Goal: Information Seeking & Learning: Learn about a topic

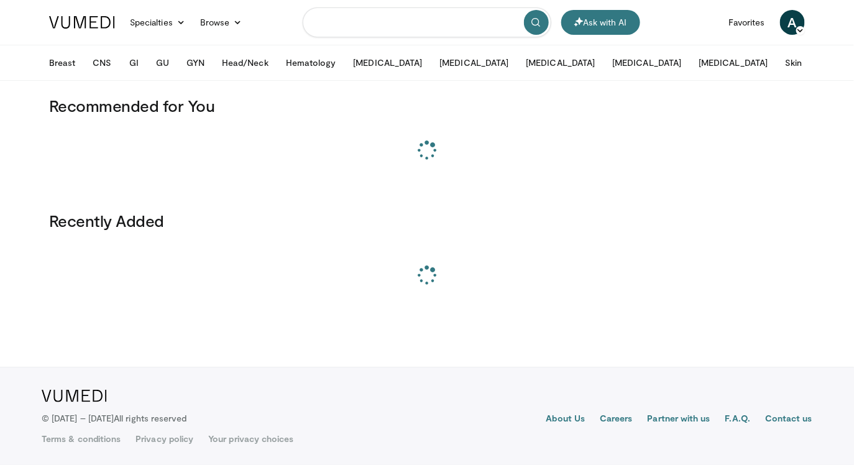
click at [332, 30] on input "Search topics, interventions" at bounding box center [427, 22] width 249 height 30
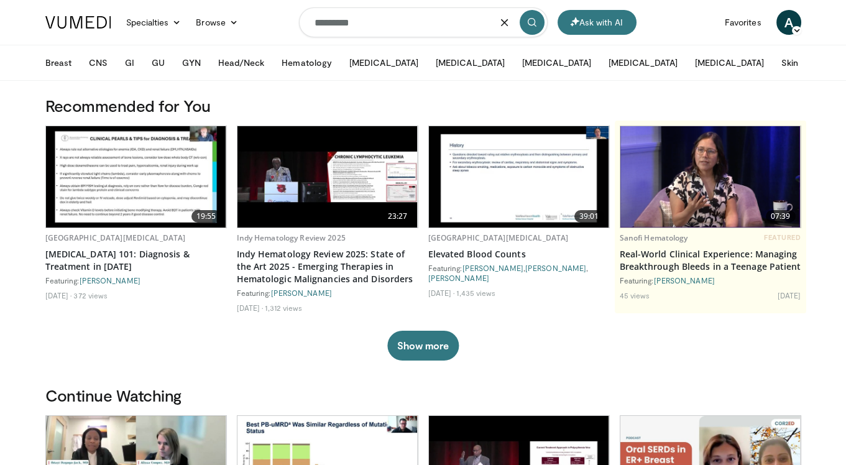
type input "*********"
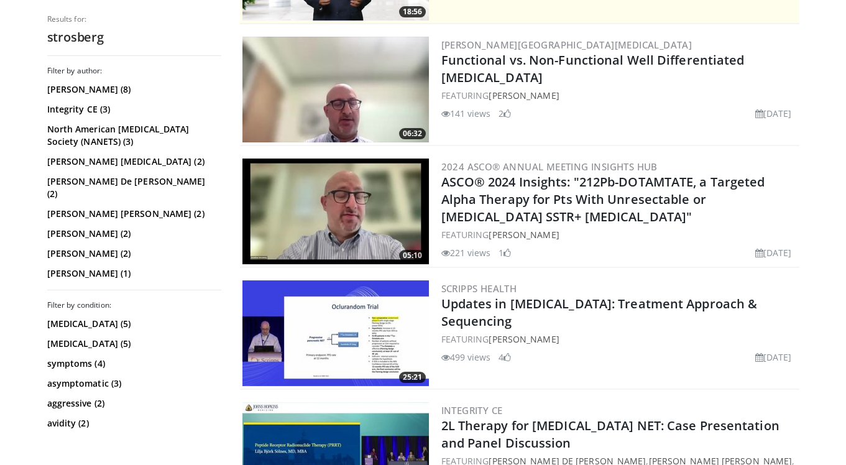
scroll to position [345, 0]
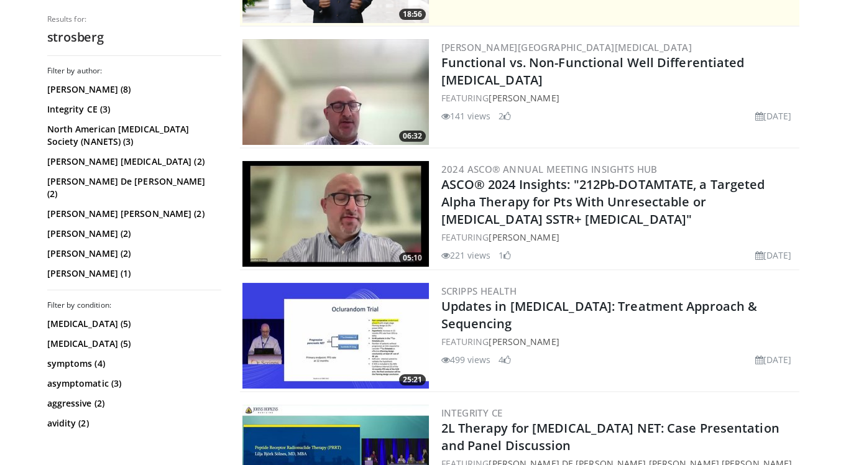
drag, startPoint x: 436, startPoint y: 59, endPoint x: 496, endPoint y: 80, distance: 63.7
click at [496, 80] on div "06:32 [PERSON_NAME][GEOGRAPHIC_DATA][MEDICAL_DATA] Functional vs. Non-Functiona…" at bounding box center [519, 93] width 559 height 112
copy link "Functional vs. Non-Functional Well Differentiated [MEDICAL_DATA]"
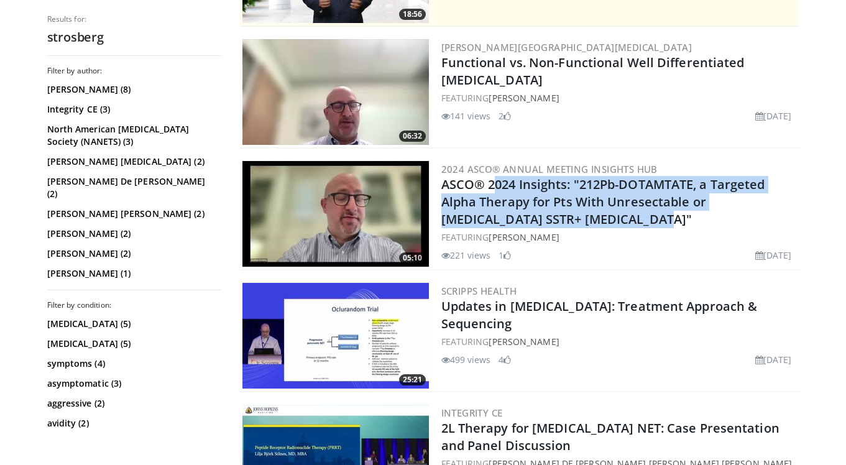
drag, startPoint x: 435, startPoint y: 181, endPoint x: 552, endPoint y: 214, distance: 121.2
click at [552, 214] on div "05:10 2024 ASCO® Annual Meeting Insights Hub ASCO® 2024 Insights: "212Pb-DOTAMT…" at bounding box center [519, 214] width 559 height 112
copy link "ASCO® 2024 Insights: "212Pb-DOTAMTATE, a Targeted Alpha Therapy for Pts With Un…"
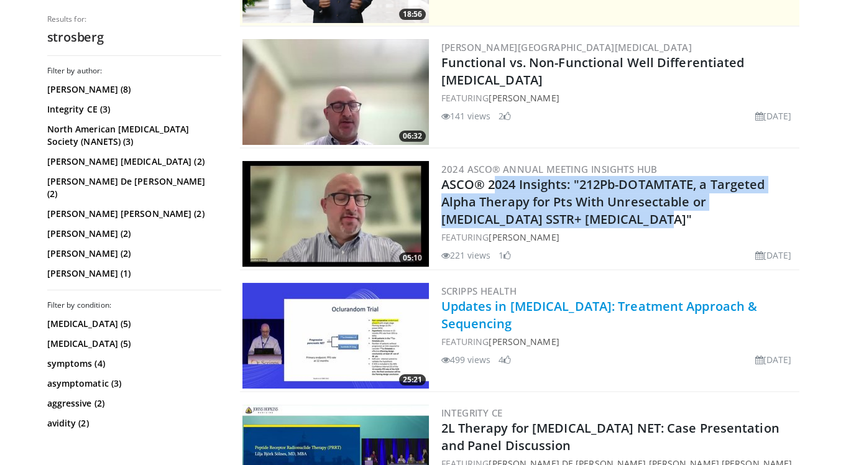
drag, startPoint x: 545, startPoint y: 326, endPoint x: 441, endPoint y: 310, distance: 105.5
click at [441, 310] on h2 "Updates in Neuroendocrine Tumors: Treatment Approach & Sequencing" at bounding box center [618, 315] width 355 height 35
copy link "Updates in Neuroendocrine Tumors: Treatment Approach & Sequencing"
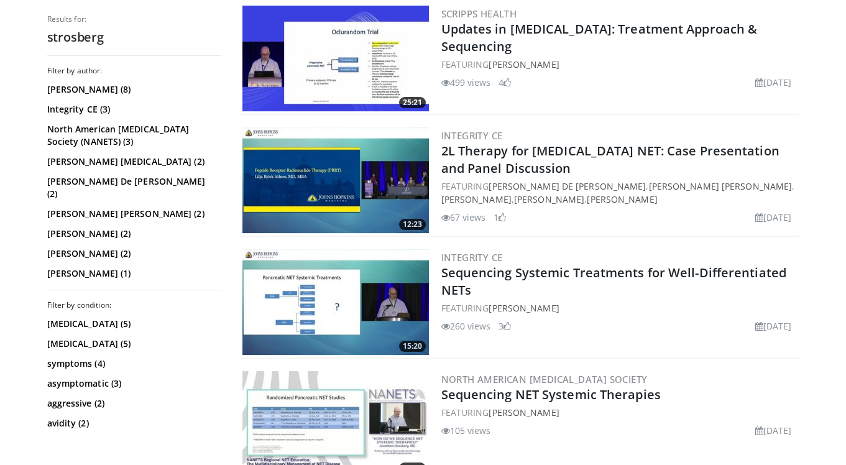
scroll to position [621, 0]
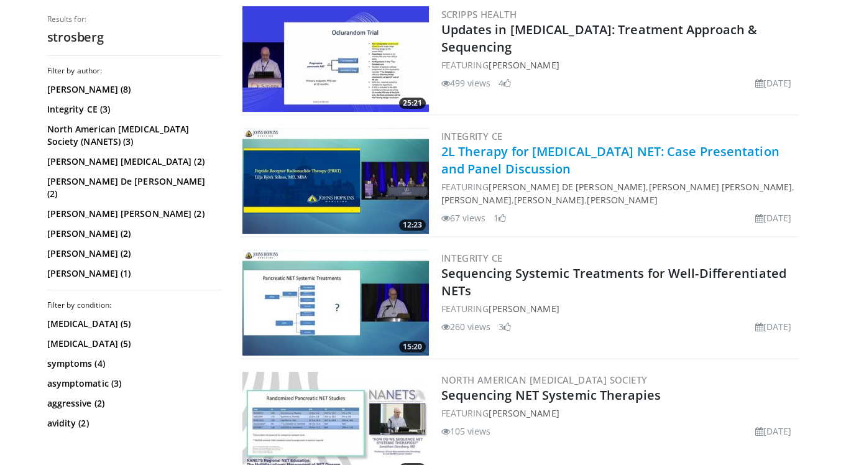
drag, startPoint x: 576, startPoint y: 168, endPoint x: 444, endPoint y: 153, distance: 133.2
click at [444, 153] on h2 "2L Therapy for Metastatic NET: Case Presentation and Panel Discussion" at bounding box center [618, 160] width 355 height 35
copy link "2L Therapy for Metastatic NET: Case Presentation and Panel Discussion"
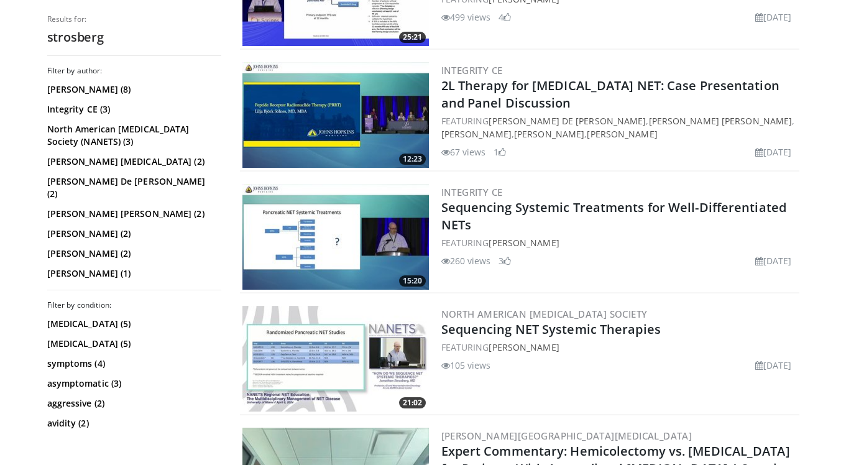
scroll to position [685, 0]
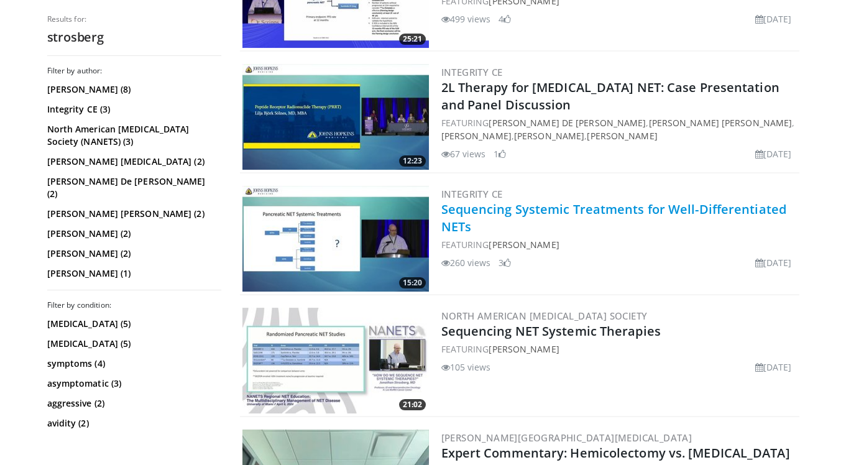
drag, startPoint x: 487, startPoint y: 222, endPoint x: 441, endPoint y: 214, distance: 46.7
click at [441, 214] on h2 "Sequencing Systemic Treatments for Well-Differentiated NETs" at bounding box center [618, 218] width 355 height 35
copy link "Sequencing Systemic Treatments for Well-Differentiated NETs"
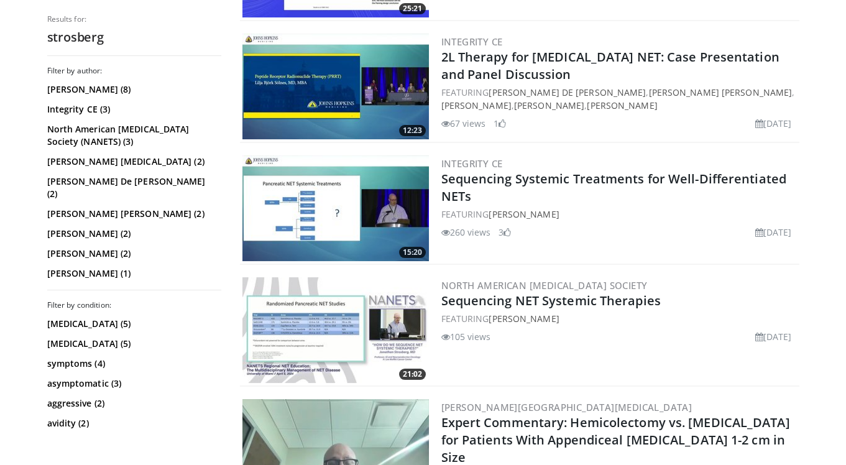
scroll to position [718, 0]
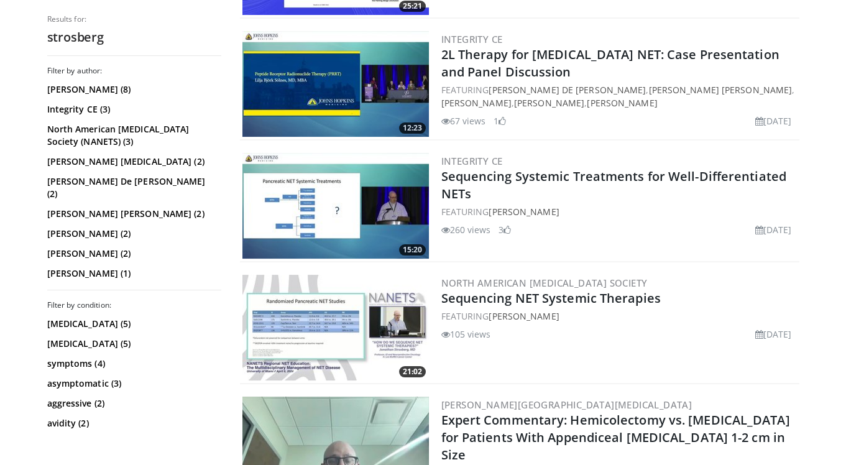
click at [665, 298] on h2 "Sequencing NET Systemic Therapies" at bounding box center [618, 298] width 355 height 17
drag, startPoint x: 665, startPoint y: 298, endPoint x: 442, endPoint y: 297, distance: 223.1
click at [442, 297] on h2 "Sequencing NET Systemic Therapies" at bounding box center [618, 298] width 355 height 17
copy link "Sequencing NET Systemic Therapies"
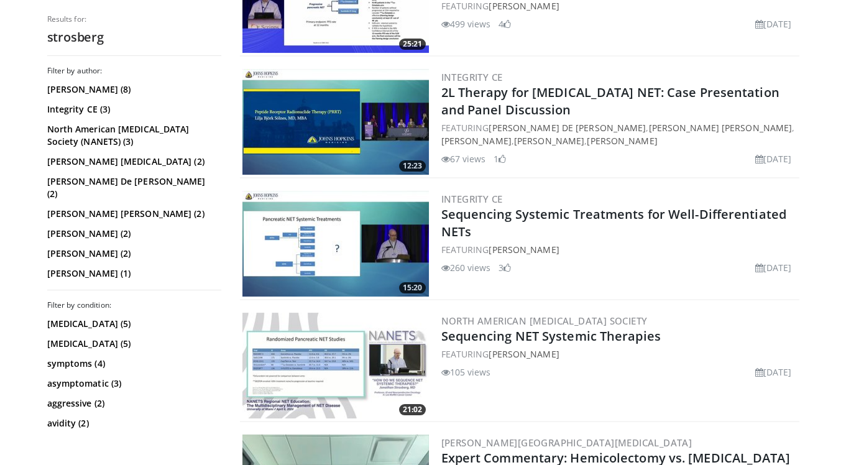
scroll to position [0, 0]
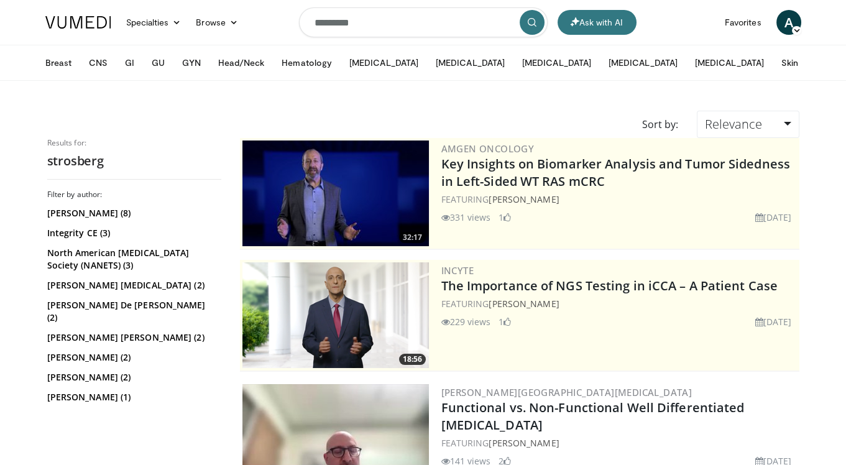
click at [388, 24] on input "*********" at bounding box center [423, 22] width 249 height 30
type input "**********"
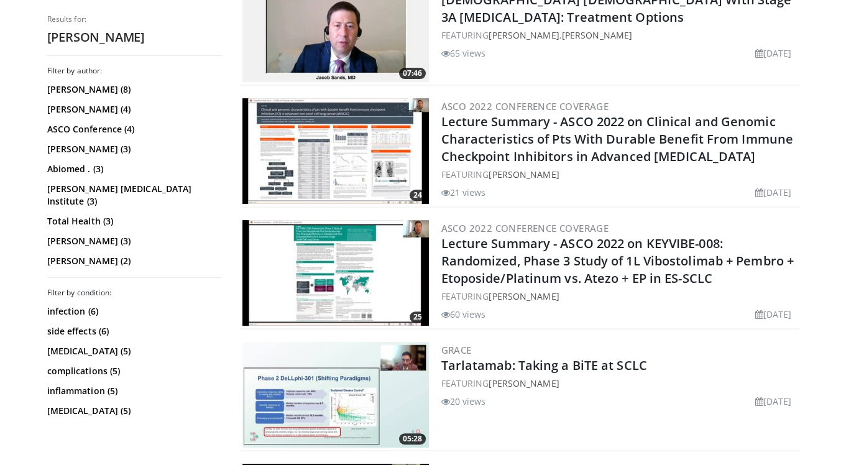
scroll to position [1020, 0]
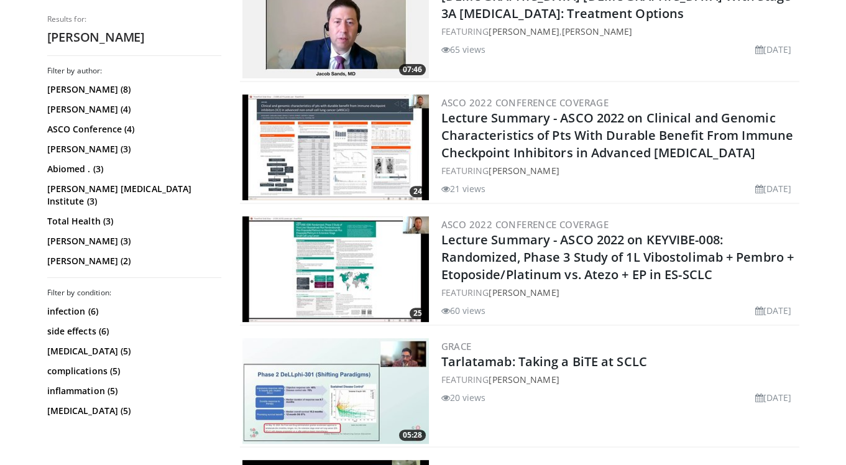
click at [378, 163] on img at bounding box center [335, 147] width 186 height 106
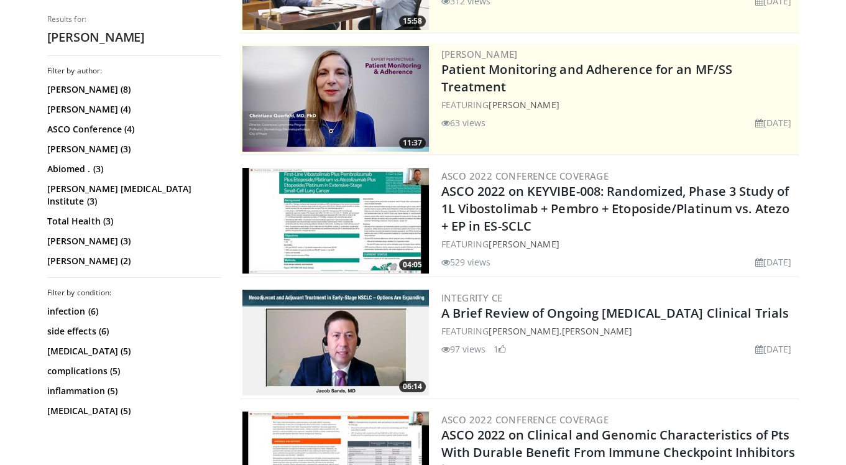
scroll to position [206, 0]
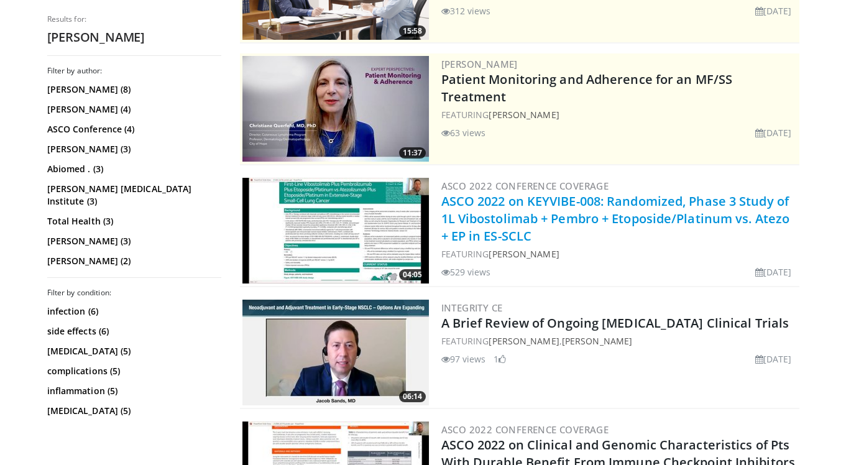
drag, startPoint x: 546, startPoint y: 231, endPoint x: 441, endPoint y: 206, distance: 108.1
click at [441, 206] on h2 "ASCO 2022 on KEYVIBE-008: Randomized, Phase 3 Study of 1L Vibostolimab + Pembro…" at bounding box center [618, 219] width 355 height 52
copy link "ASCO 2022 on KEYVIBE-008: Randomized, Phase 3 Study of 1L Vibostolimab + Pembro…"
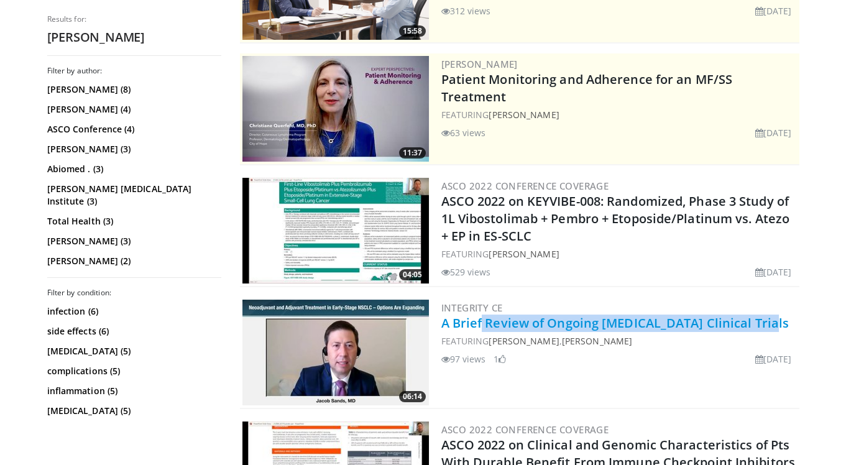
drag, startPoint x: 732, startPoint y: 326, endPoint x: 444, endPoint y: 326, distance: 288.3
click at [444, 326] on h2 "A Brief Review of Ongoing NSCLC Clinical Trials" at bounding box center [618, 322] width 355 height 17
copy link "A Brief Review of Ongoing NSCLC Clinical Trials"
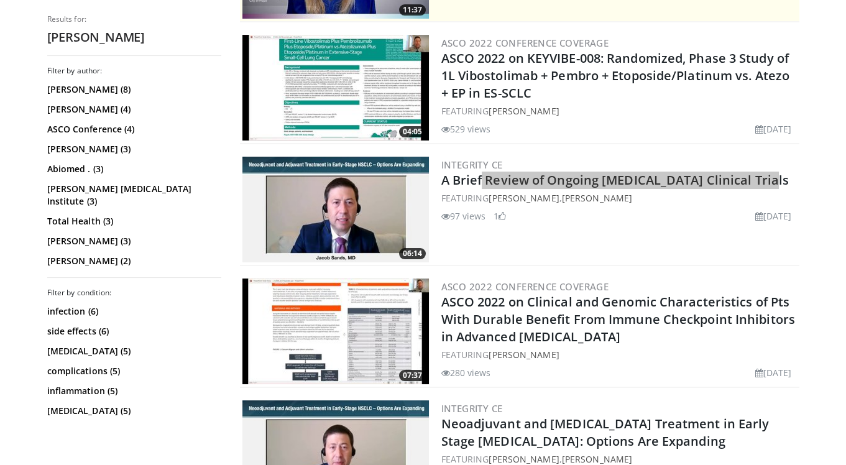
scroll to position [372, 0]
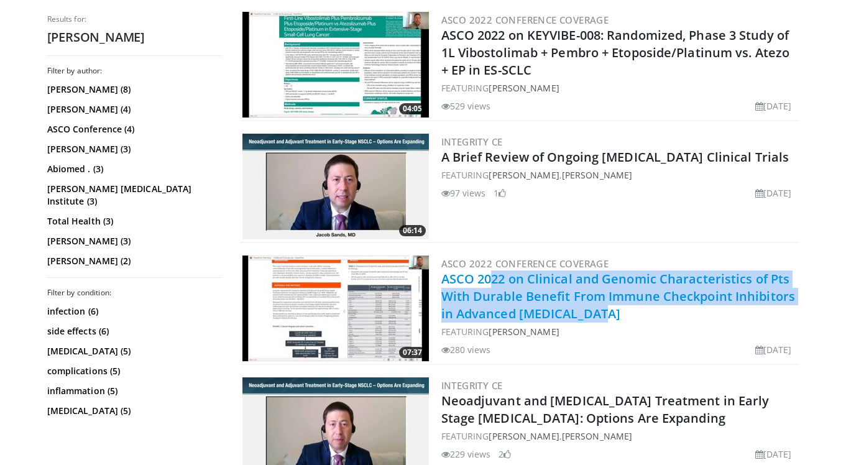
drag, startPoint x: 575, startPoint y: 310, endPoint x: 441, endPoint y: 280, distance: 136.9
click at [441, 280] on h2 "ASCO 2022 on Clinical and Genomic Characteristics of Pts With Durable Benefit F…" at bounding box center [618, 296] width 355 height 52
copy link "ASCO 2022 on Clinical and Genomic Characteristics of Pts With Durable Benefit F…"
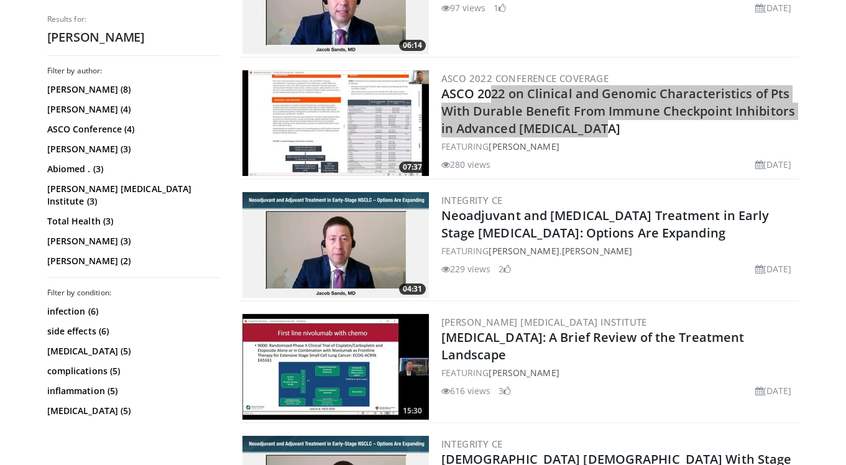
scroll to position [615, 0]
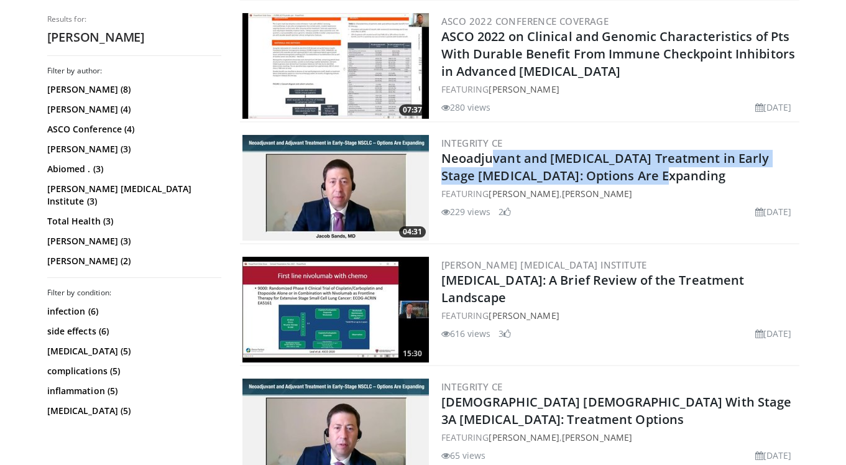
drag, startPoint x: 639, startPoint y: 174, endPoint x: 439, endPoint y: 162, distance: 200.5
click at [439, 162] on div "04:31 Integrity CE Neoadjuvant and Adjuvant Treatment in Early Stage NSCLC: Opt…" at bounding box center [519, 188] width 559 height 112
copy link "Neoadjuvant and Adjuvant Treatment in Early Stage NSCLC: Options Are Expanding"
drag, startPoint x: 518, startPoint y: 302, endPoint x: 438, endPoint y: 283, distance: 82.3
click at [438, 283] on div "15:30 Dana-Farber Cancer Institute Small Cell Lung Cancer: A Brief Review of th…" at bounding box center [519, 310] width 559 height 112
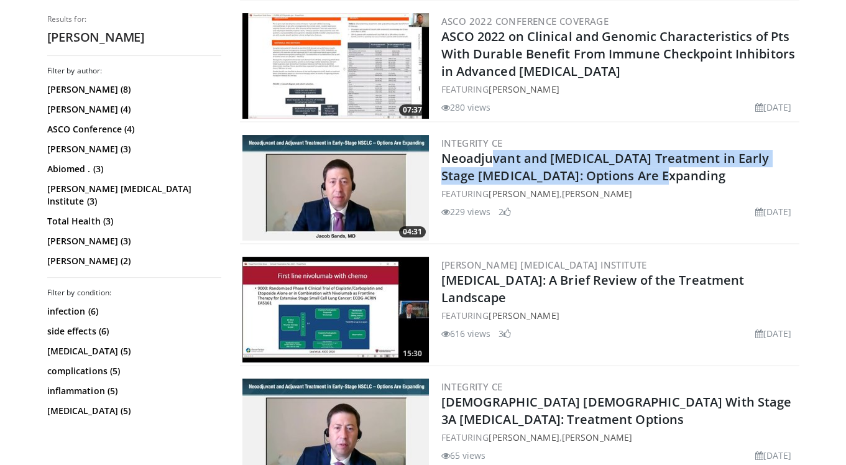
copy link "Small Cell Lung Cancer: A Brief Review of the Treatment Landscape"
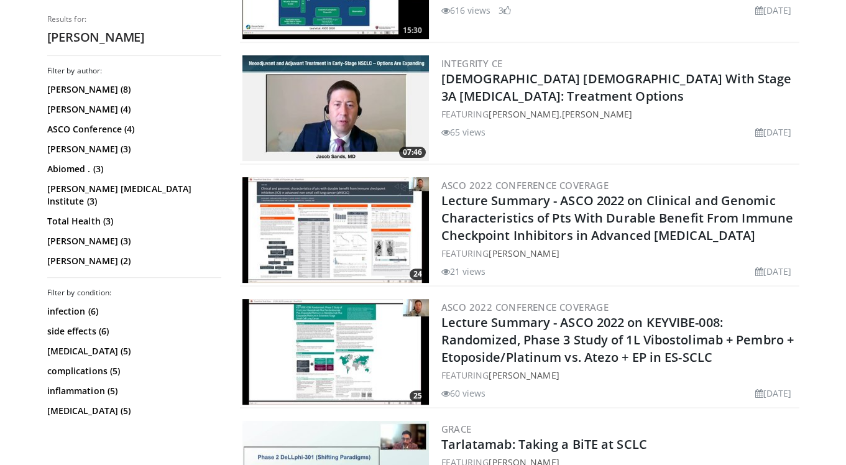
scroll to position [930, 0]
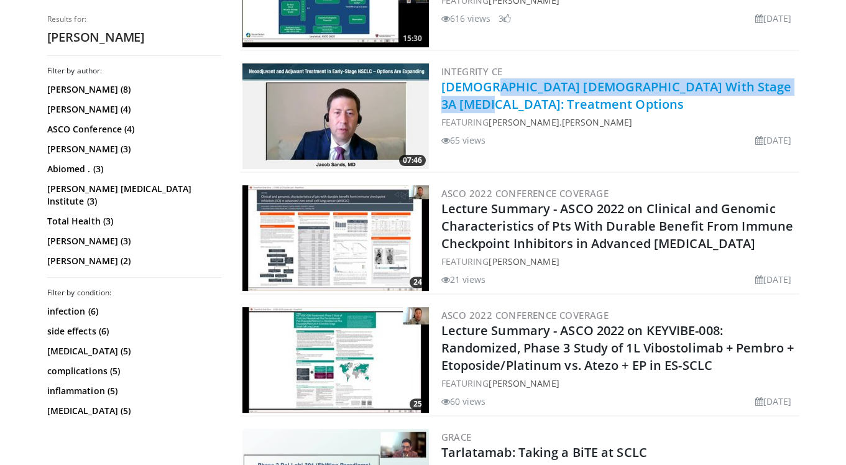
drag, startPoint x: 776, startPoint y: 81, endPoint x: 442, endPoint y: 92, distance: 334.5
click at [442, 92] on h2 "40 y/o Male With Stage 3A NSCLC: Treatment Options" at bounding box center [618, 95] width 355 height 35
copy link "40 y/o Male With Stage 3A NSCLC: Treatment Options"
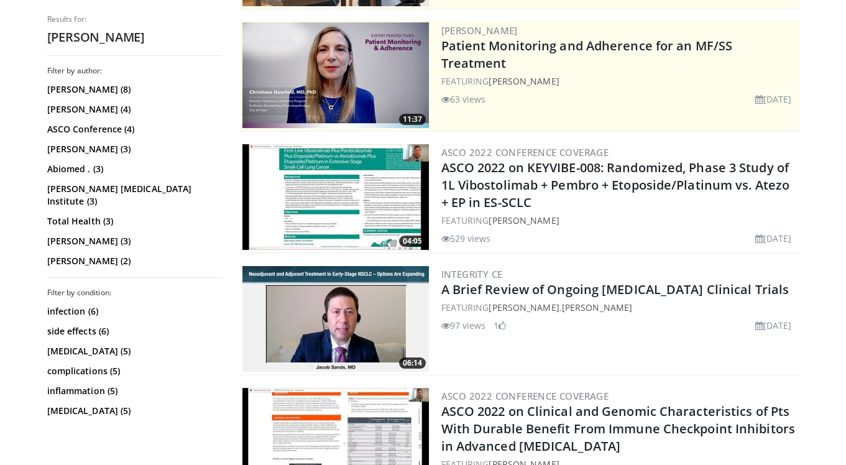
scroll to position [0, 0]
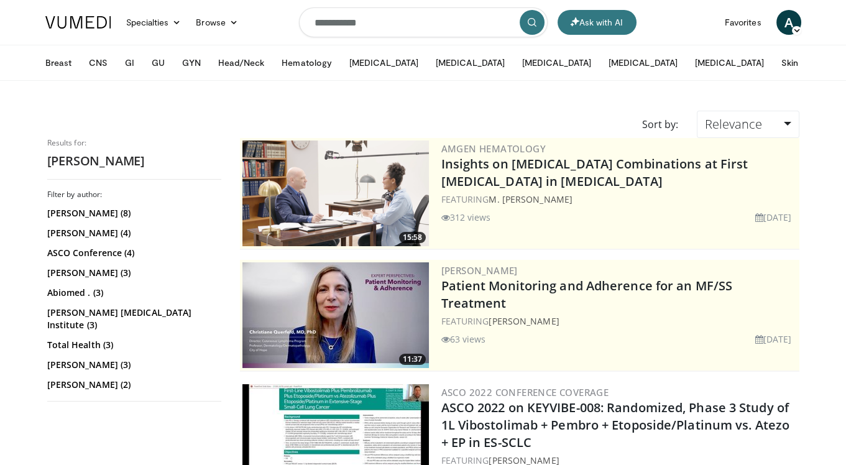
click at [373, 11] on input "**********" at bounding box center [423, 22] width 249 height 30
click at [373, 16] on input "**********" at bounding box center [423, 22] width 249 height 30
type input "**********"
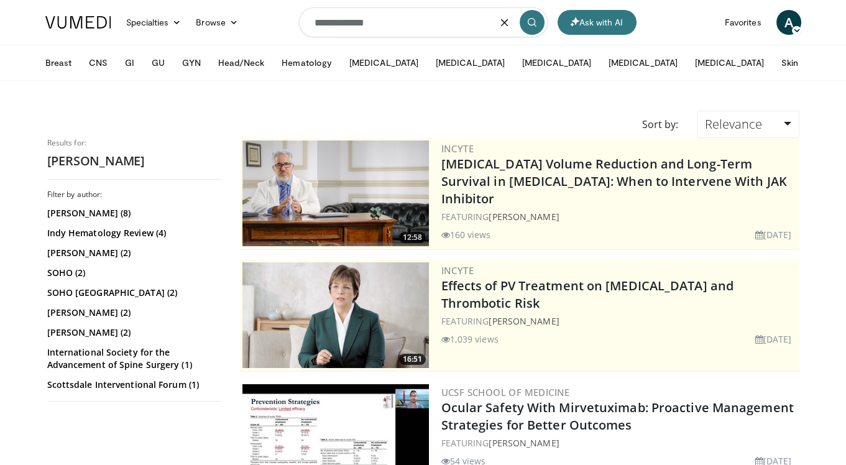
click at [321, 33] on input "**********" at bounding box center [423, 22] width 249 height 30
click at [321, 34] on input "**********" at bounding box center [423, 22] width 249 height 30
type input "*******"
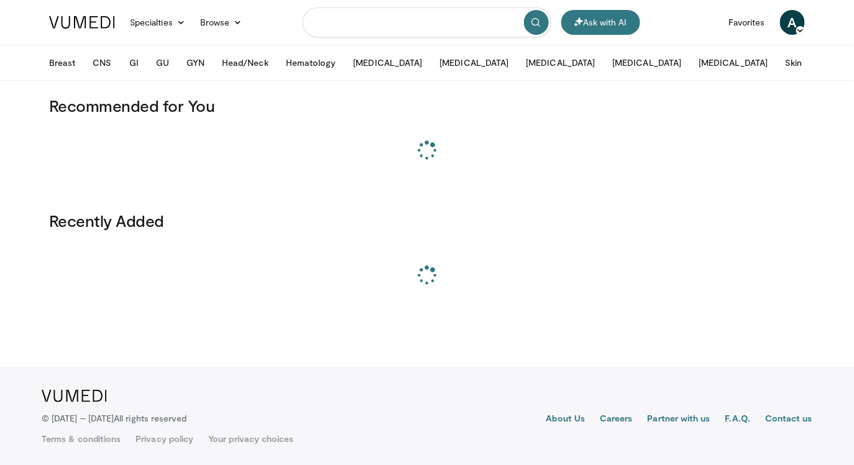
click at [389, 30] on input "Search topics, interventions" at bounding box center [427, 22] width 249 height 30
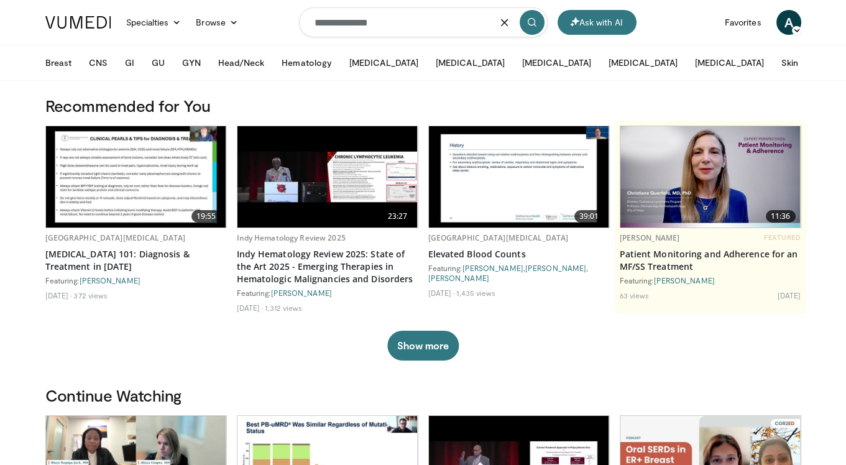
type input "**********"
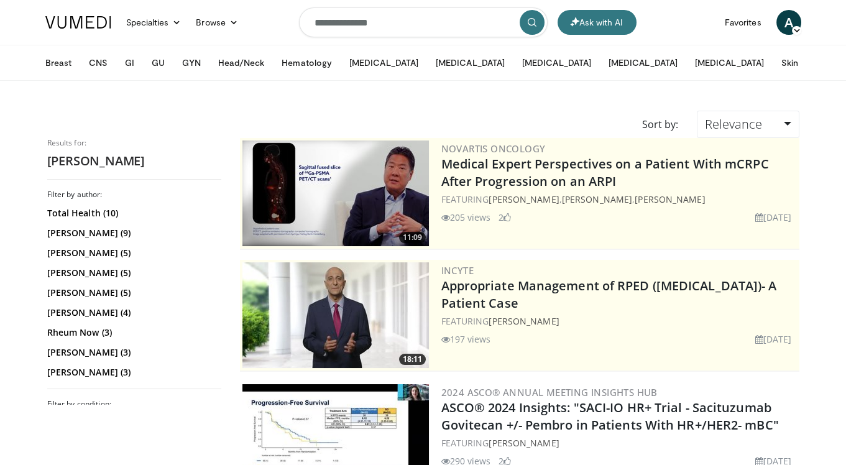
click at [414, 20] on input "**********" at bounding box center [423, 22] width 249 height 30
type input "********"
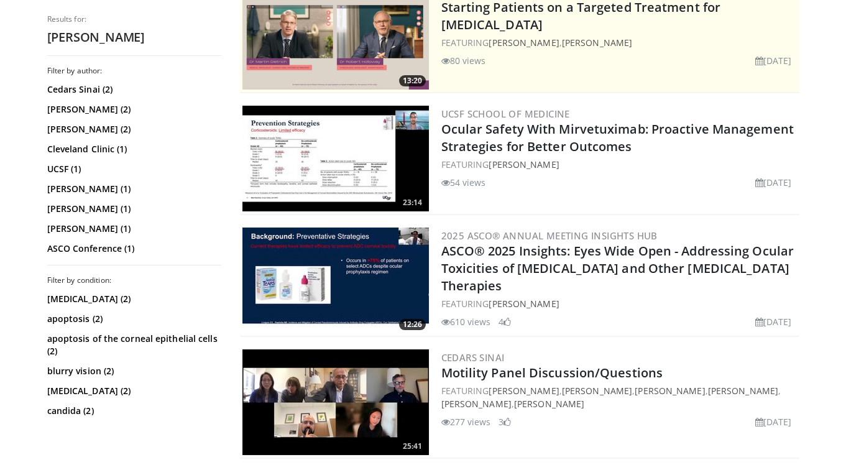
scroll to position [155, 0]
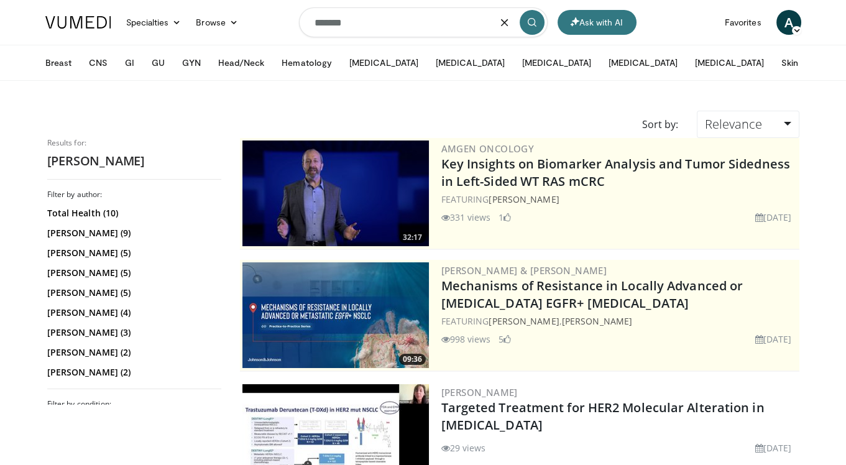
click at [367, 22] on input "*******" at bounding box center [423, 22] width 249 height 30
type input "**********"
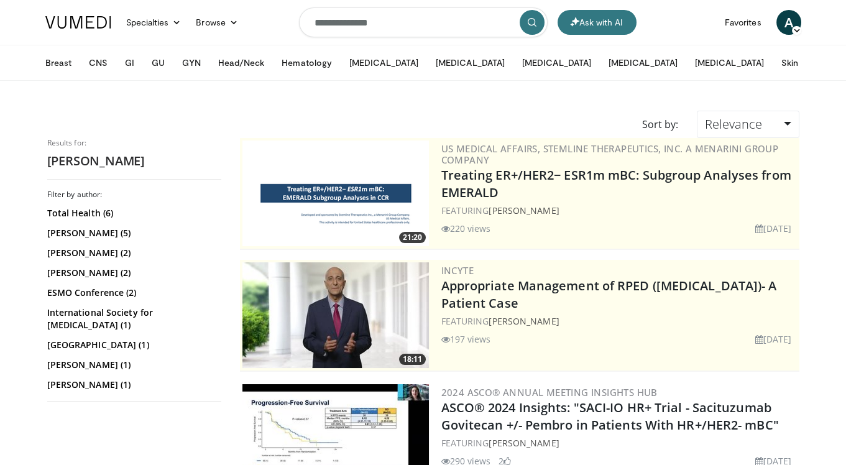
click at [386, 21] on input "**********" at bounding box center [423, 22] width 249 height 30
type input "**********"
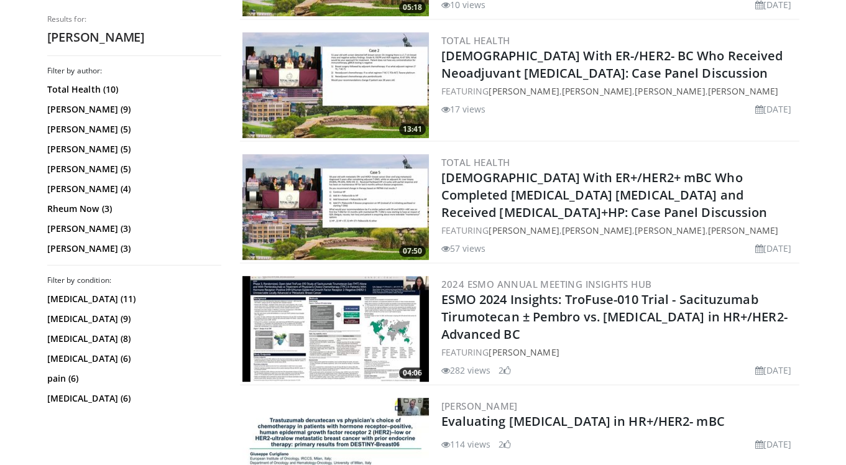
scroll to position [1333, 0]
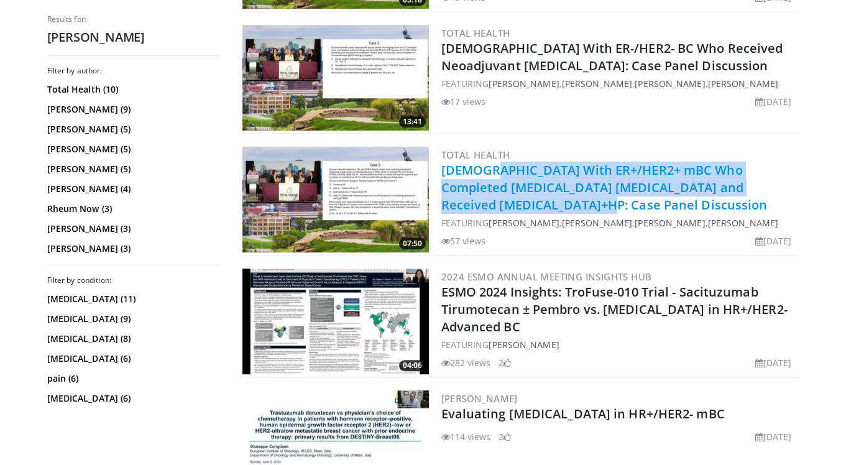
drag, startPoint x: 436, startPoint y: 168, endPoint x: 775, endPoint y: 186, distance: 339.7
click at [775, 186] on div "07:50 Total Health [DEMOGRAPHIC_DATA] With ER+/HER2+ mBC Who Completed [MEDICAL…" at bounding box center [519, 200] width 559 height 112
copy link "[DEMOGRAPHIC_DATA] With ER+/HER2+ mBC Who Completed [MEDICAL_DATA] [MEDICAL_DAT…"
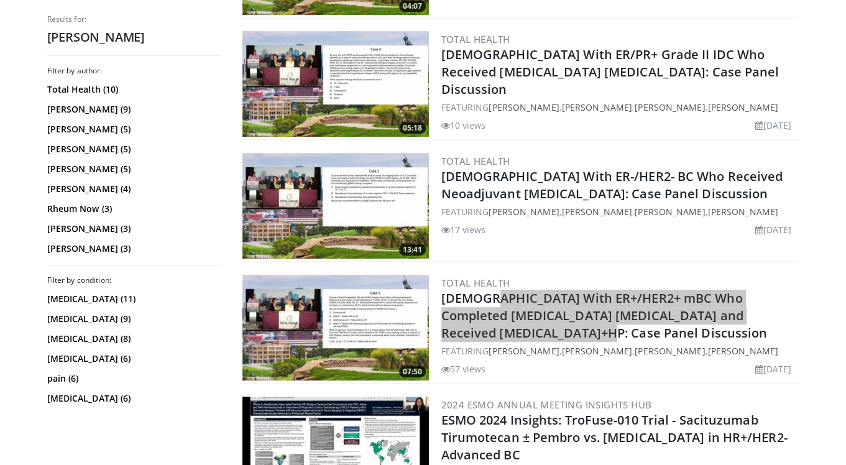
scroll to position [1133, 0]
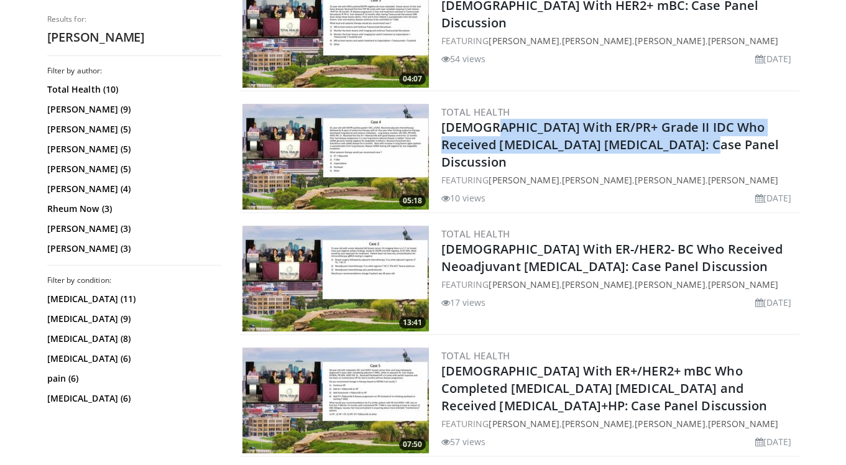
drag, startPoint x: 642, startPoint y: 143, endPoint x: 438, endPoint y: 125, distance: 205.2
click at [438, 126] on div "05:18 Total Health [DEMOGRAPHIC_DATA] With ER/PR+ Grade II IDC Who Received [ME…" at bounding box center [519, 157] width 559 height 112
copy link "[DEMOGRAPHIC_DATA] With ER/PR+ Grade II IDC Who Received [MEDICAL_DATA] [MEDICA…"
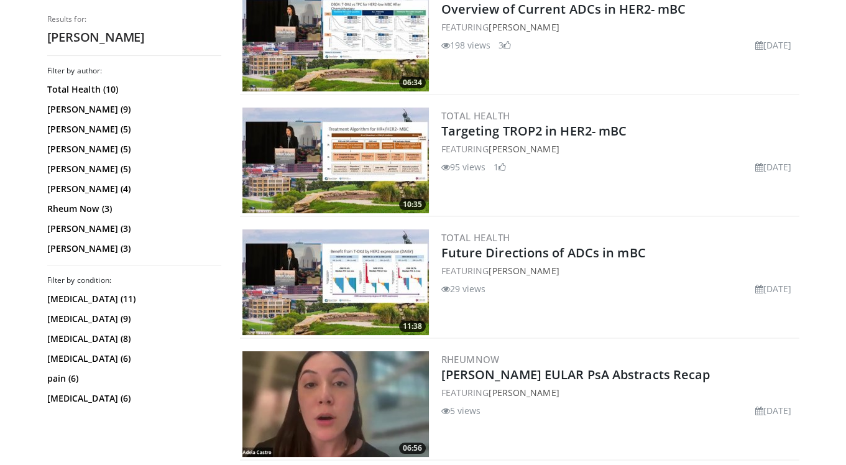
scroll to position [517, 0]
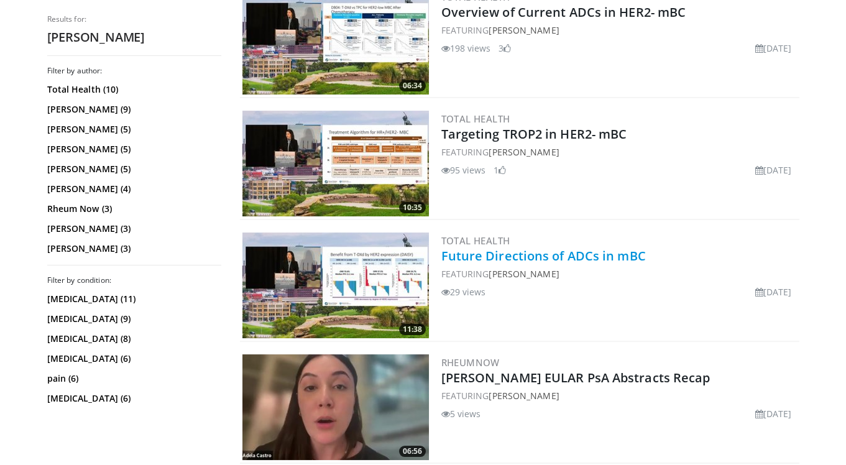
drag, startPoint x: 651, startPoint y: 254, endPoint x: 444, endPoint y: 256, distance: 206.9
click at [444, 256] on h2 "Future Directions of ADCs in mBC" at bounding box center [618, 255] width 355 height 17
copy link "uture Directions of ADCs in mBC"
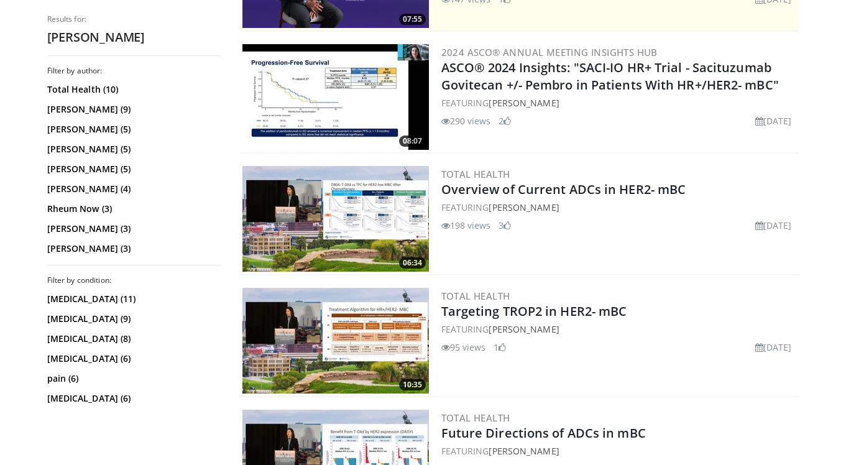
scroll to position [338, 0]
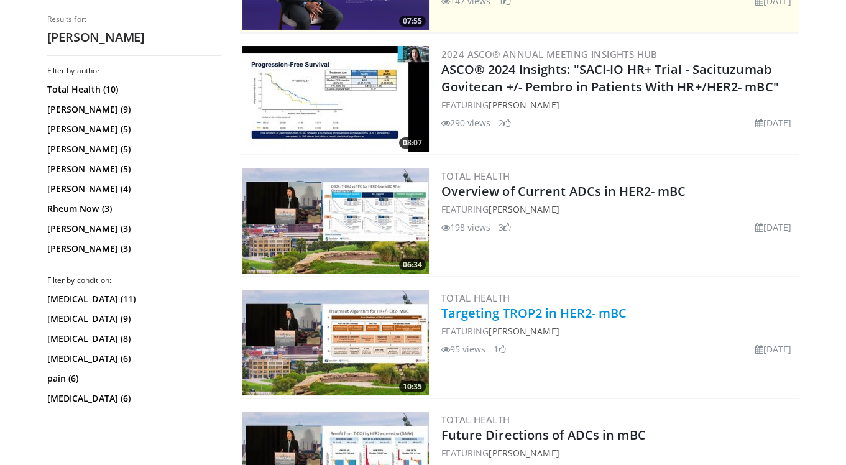
drag, startPoint x: 636, startPoint y: 308, endPoint x: 442, endPoint y: 315, distance: 194.6
click at [442, 315] on h2 "Targeting TROP2 in HER2- mBC" at bounding box center [618, 312] width 355 height 17
copy link "Targeting TROP2 in HER2- mBC"
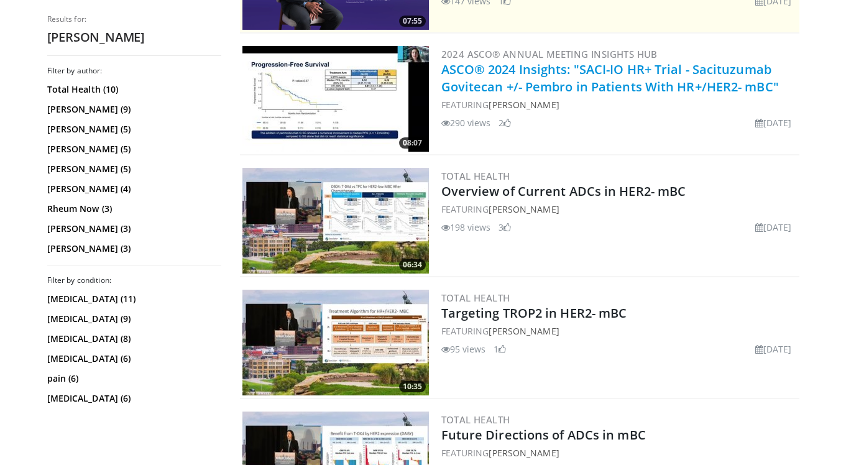
drag, startPoint x: 788, startPoint y: 86, endPoint x: 443, endPoint y: 73, distance: 345.1
click at [443, 73] on h2 "ASCO® 2024 Insights: "SACI-IO HR+ Trial - Sacituzumab Govitecan +/- Pembro in P…" at bounding box center [618, 78] width 355 height 35
copy link "ASCO® 2024 Insights: "SACI-IO HR+ Trial - Sacituzumab Govitecan +/- Pembro in P…"
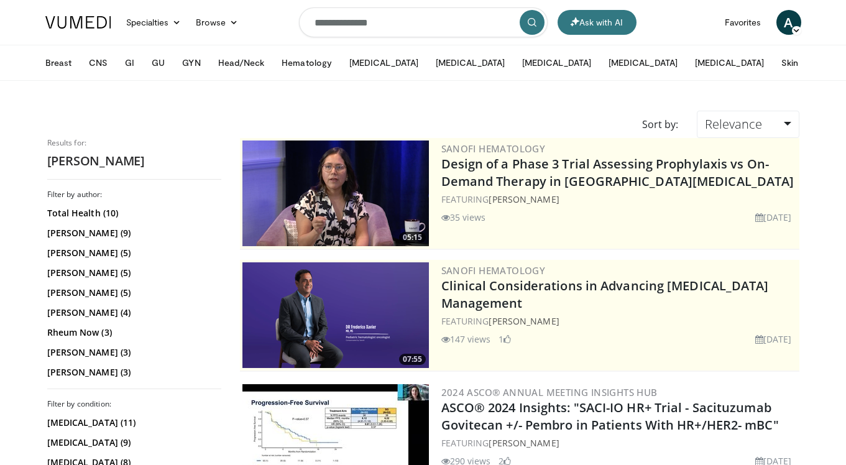
scroll to position [338, 0]
